Goal: Book appointment/travel/reservation

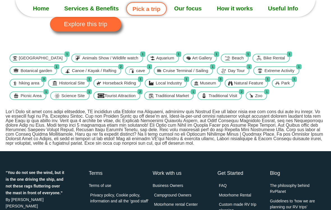
scroll to position [120, 0]
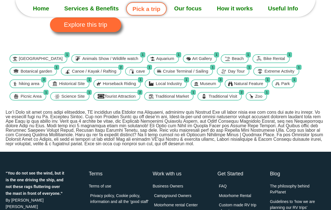
click at [150, 9] on link "Pick a trip" at bounding box center [146, 8] width 40 height 13
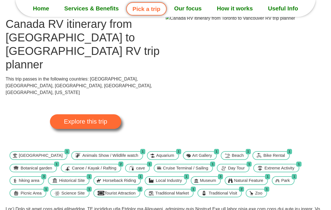
scroll to position [24, 0]
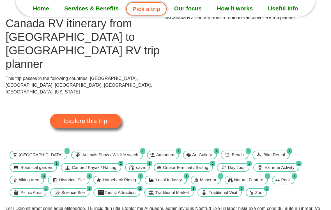
click at [96, 118] on span "Explore this trip" at bounding box center [85, 121] width 43 height 6
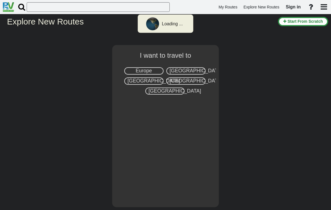
select select "number:8"
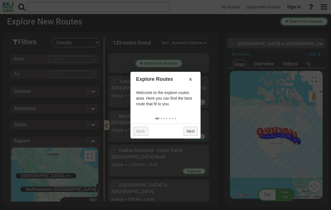
scroll to position [2145, 0]
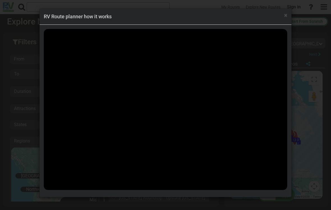
click at [283, 17] on h4 "RV Route planner how it works" at bounding box center [166, 16] width 244 height 7
click at [285, 17] on span "×" at bounding box center [286, 15] width 3 height 7
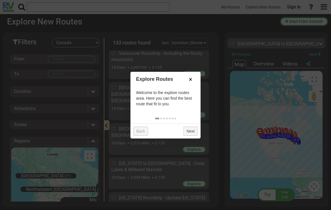
click at [194, 83] on link "×" at bounding box center [190, 79] width 9 height 10
